Goal: Task Accomplishment & Management: Manage account settings

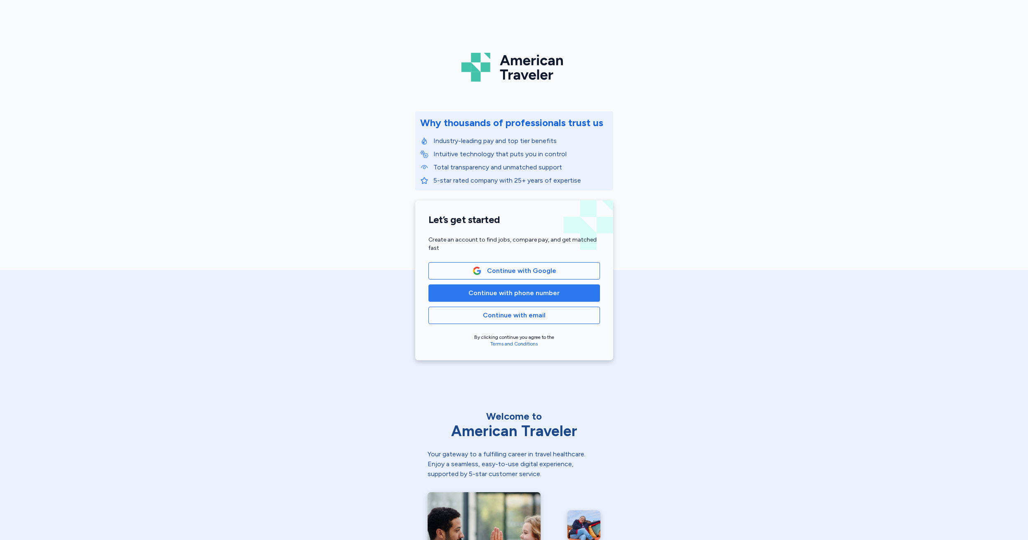
click at [506, 295] on span "Continue with phone number" at bounding box center [514, 293] width 91 height 10
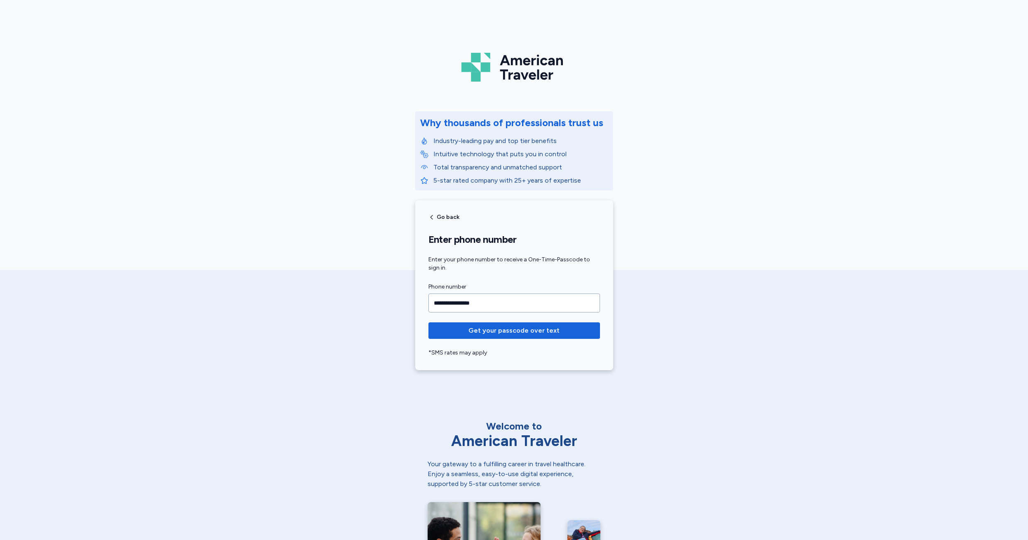
type input "**********"
click at [509, 335] on span "Get your passcode over text" at bounding box center [514, 331] width 91 height 10
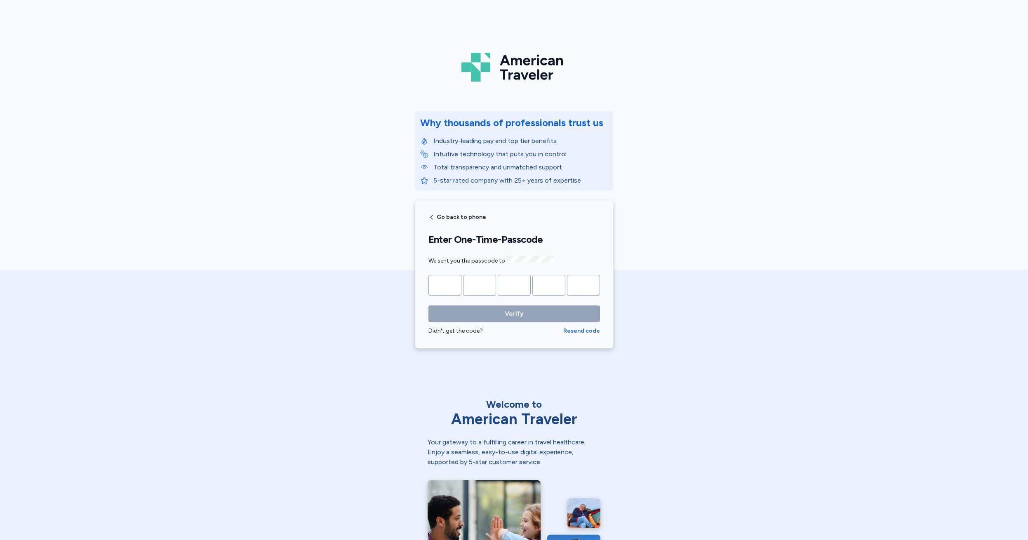
type input "*"
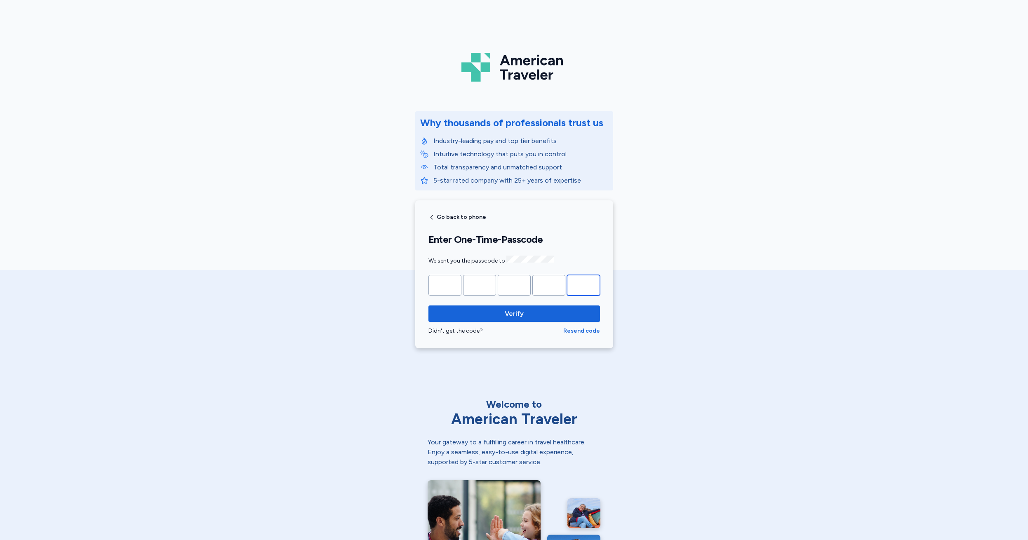
click at [511, 313] on button "Verify" at bounding box center [515, 314] width 172 height 16
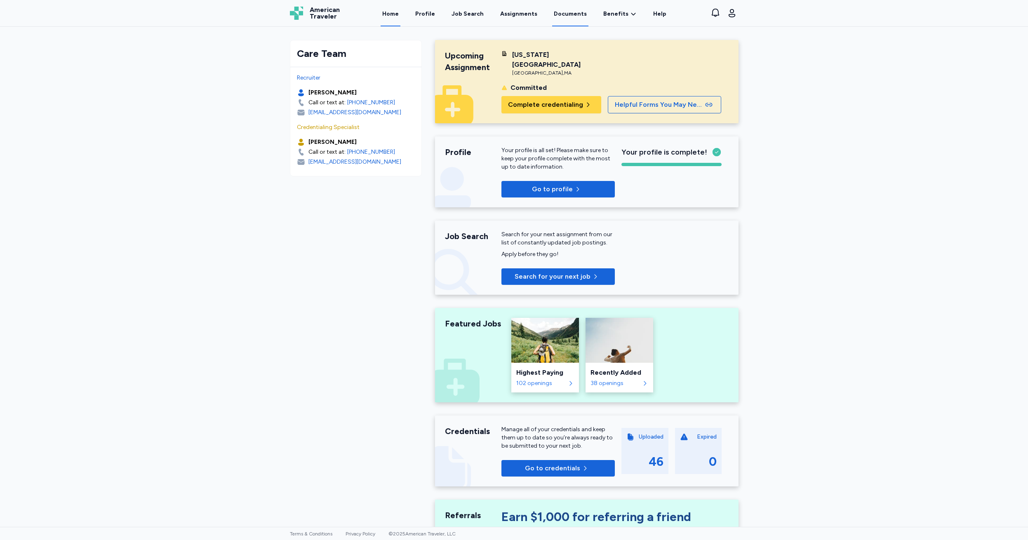
click at [568, 14] on link "Documents" at bounding box center [570, 14] width 36 height 26
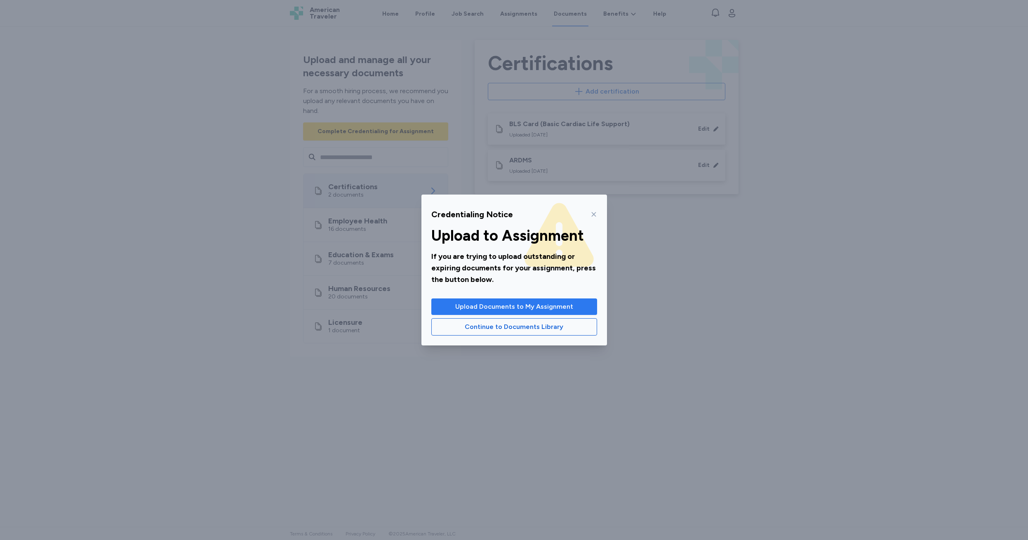
click at [490, 312] on button "Upload Documents to My Assignment" at bounding box center [514, 307] width 166 height 16
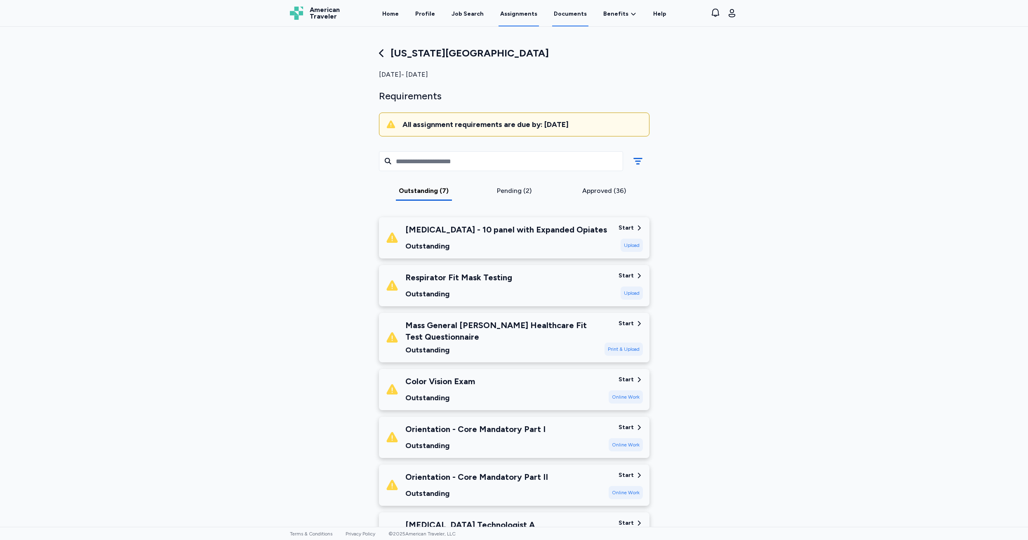
click at [567, 12] on link "Documents" at bounding box center [570, 14] width 36 height 26
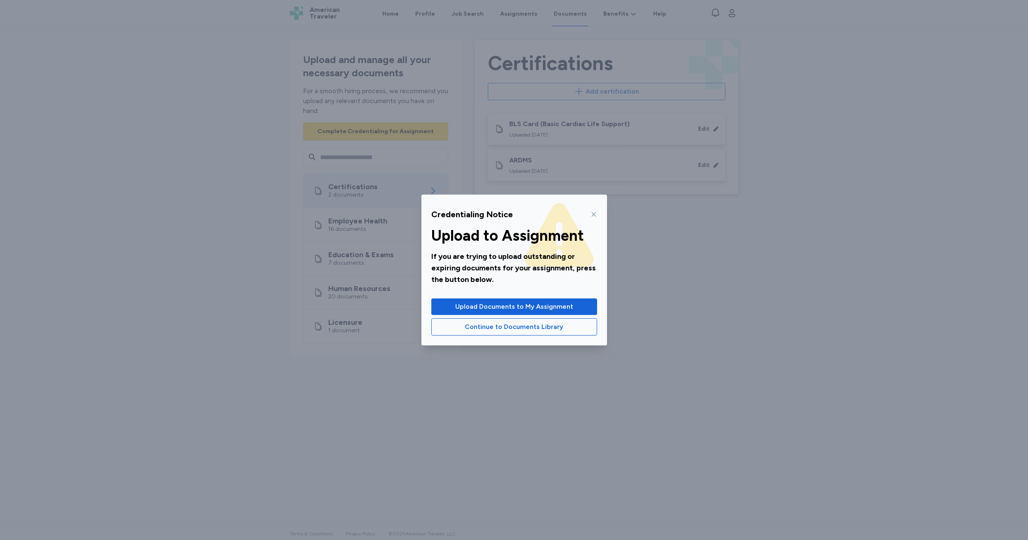
click at [594, 217] on icon at bounding box center [594, 214] width 7 height 7
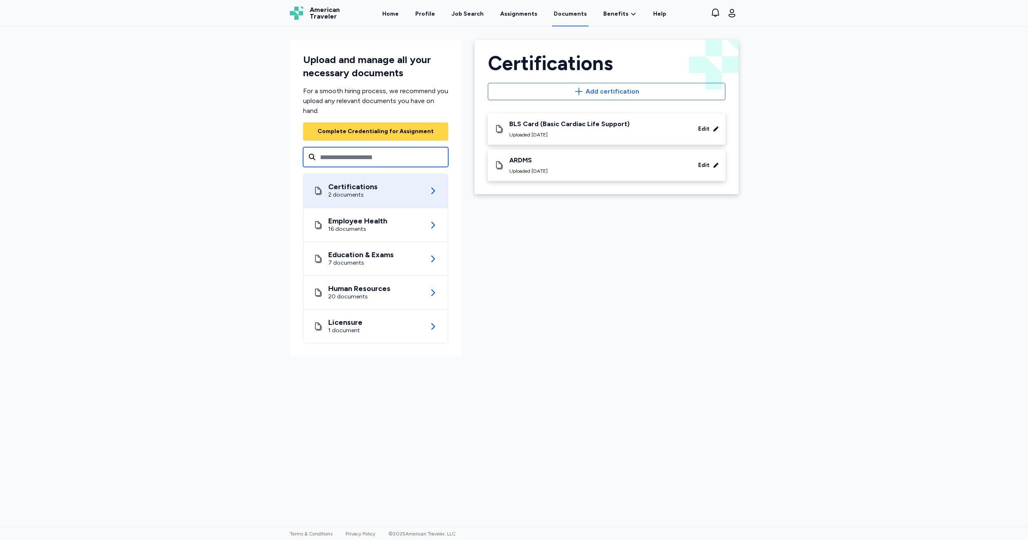
click at [330, 154] on input "text" at bounding box center [375, 157] width 145 height 20
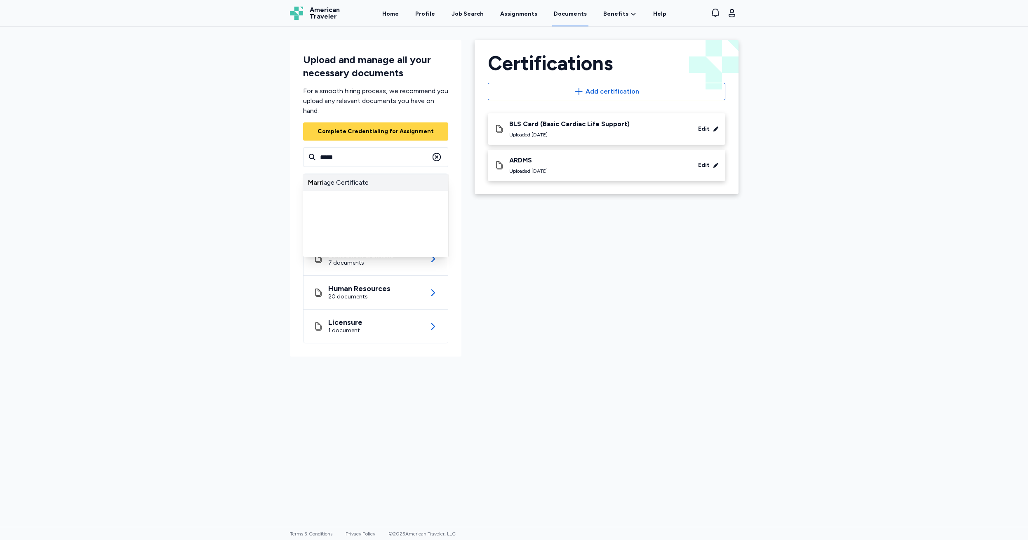
click at [340, 179] on div "Marri age Certificate" at bounding box center [375, 182] width 145 height 16
type input "**********"
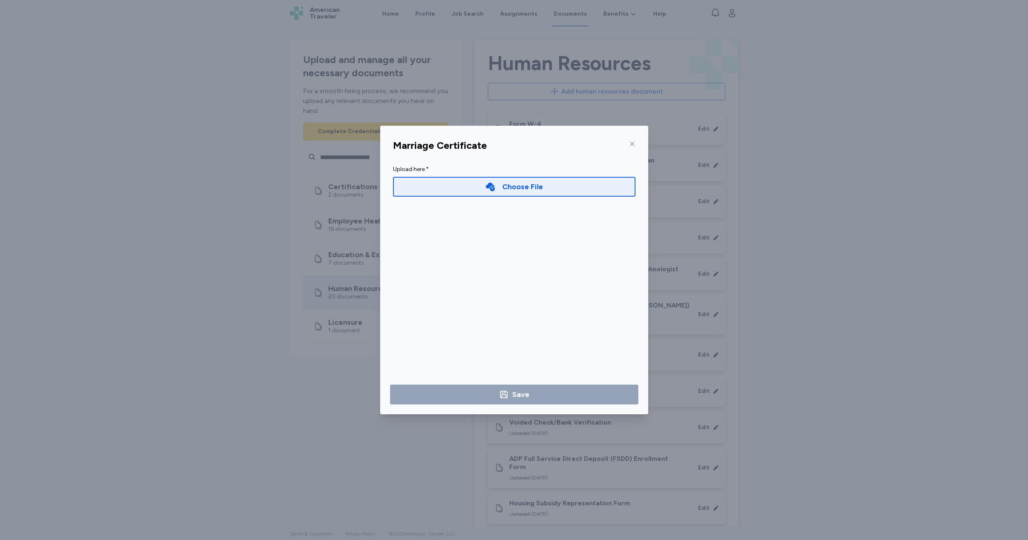
click at [632, 143] on icon at bounding box center [632, 144] width 7 height 7
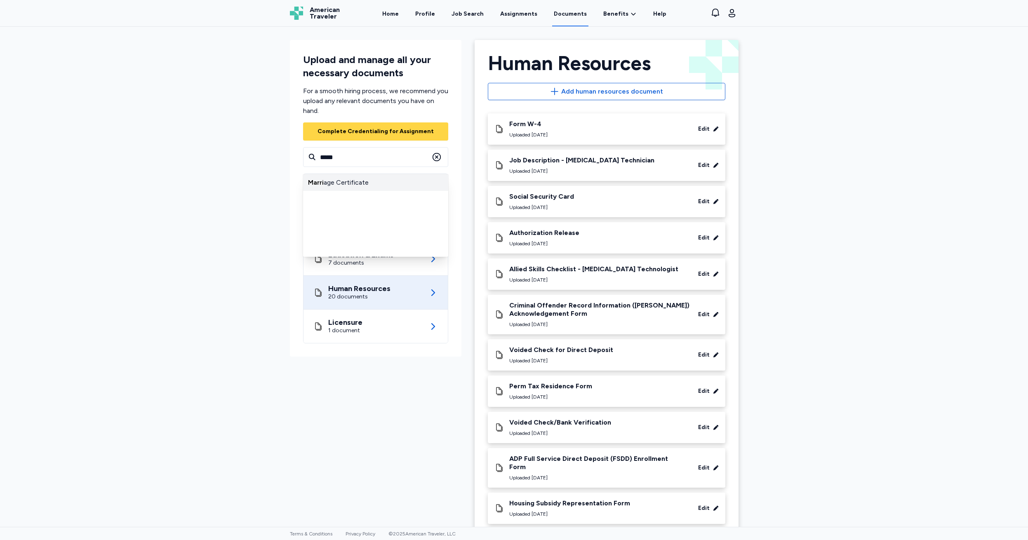
click at [333, 183] on div "Marri age Certificate" at bounding box center [375, 182] width 145 height 16
type input "**********"
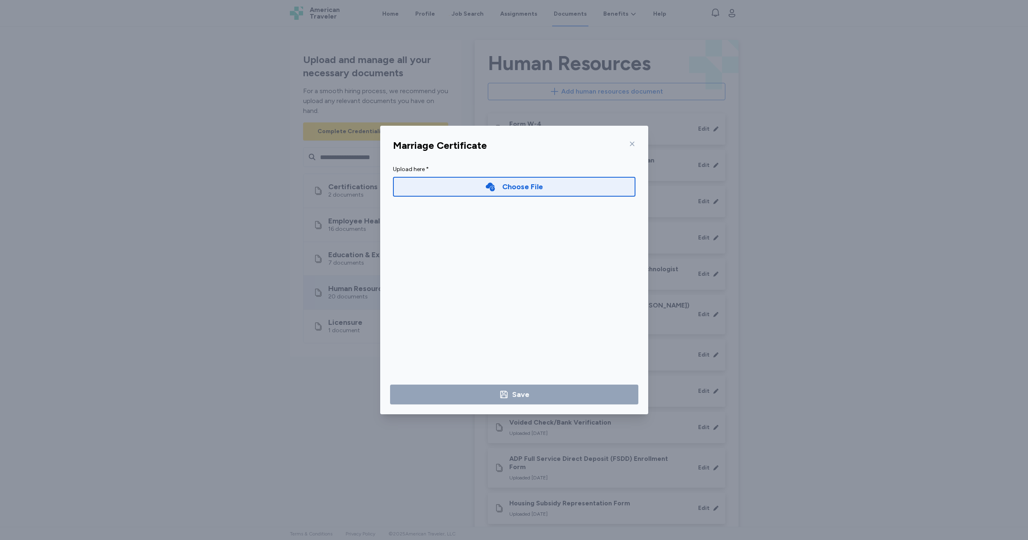
click at [522, 188] on div "Choose File" at bounding box center [522, 187] width 41 height 12
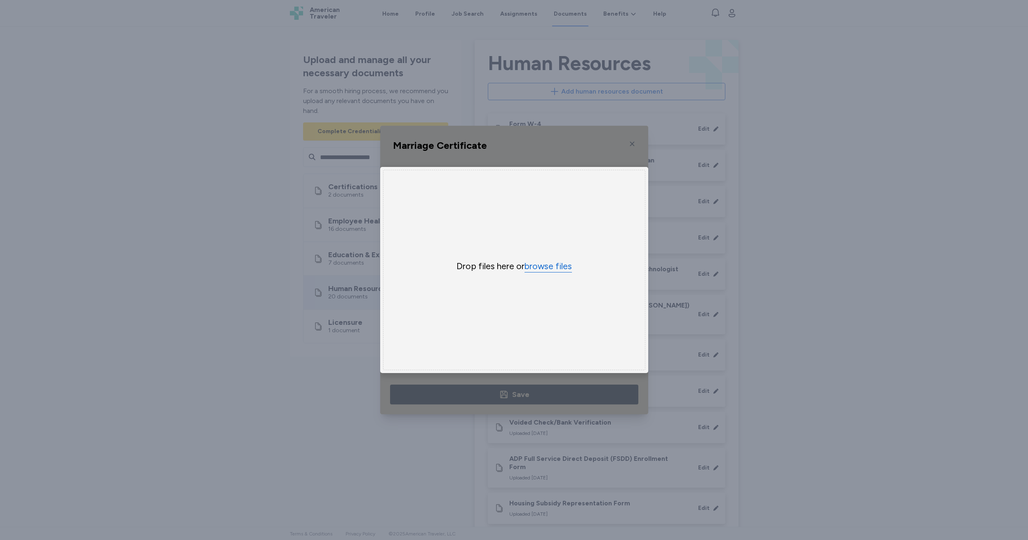
click at [549, 269] on button "browse files" at bounding box center [548, 267] width 47 height 12
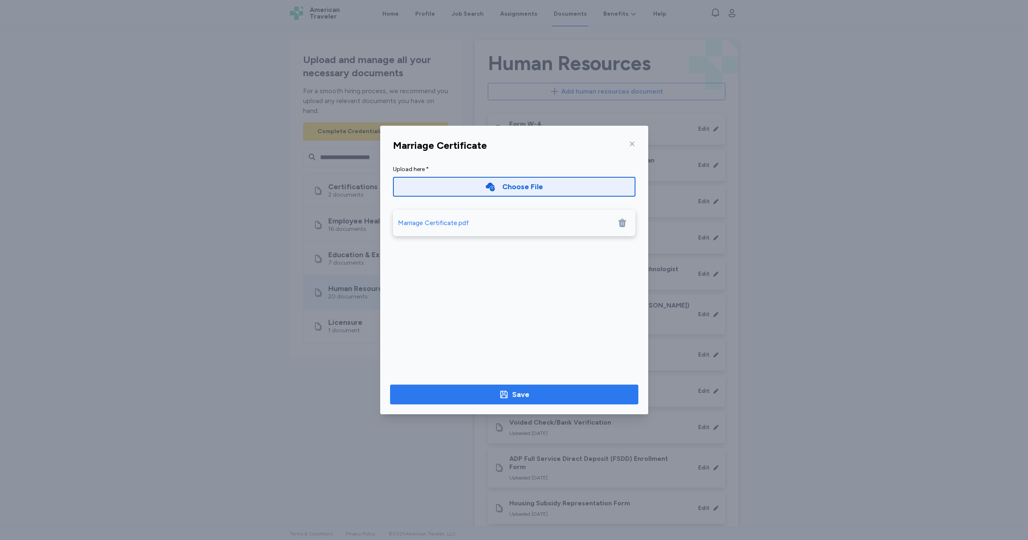
click at [522, 392] on div "Save" at bounding box center [520, 395] width 17 height 12
